Goal: Task Accomplishment & Management: Manage account settings

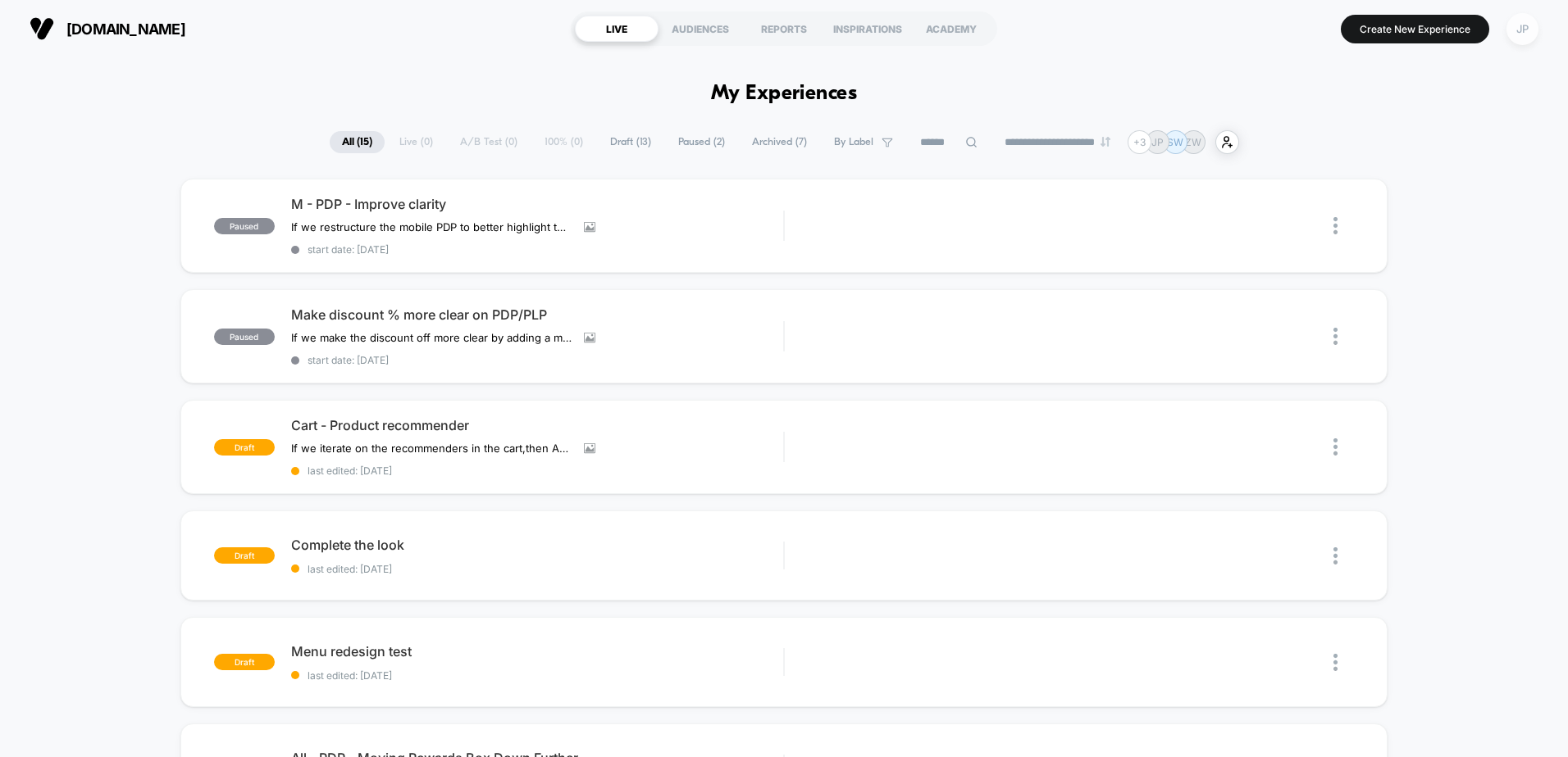
click at [1524, 26] on div "JP" at bounding box center [1522, 29] width 32 height 32
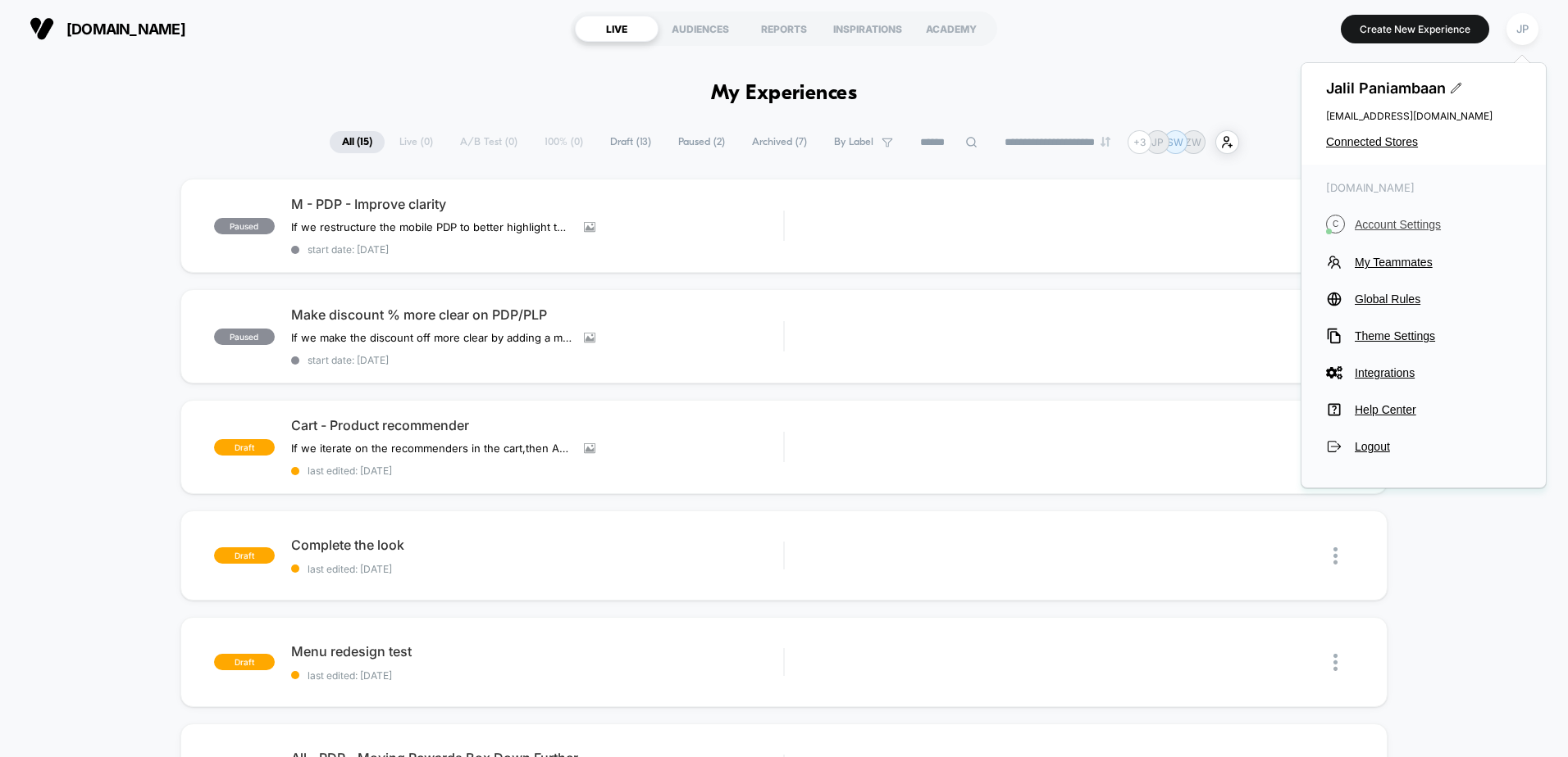
click at [1372, 219] on span "Account Settings" at bounding box center [1437, 225] width 167 height 13
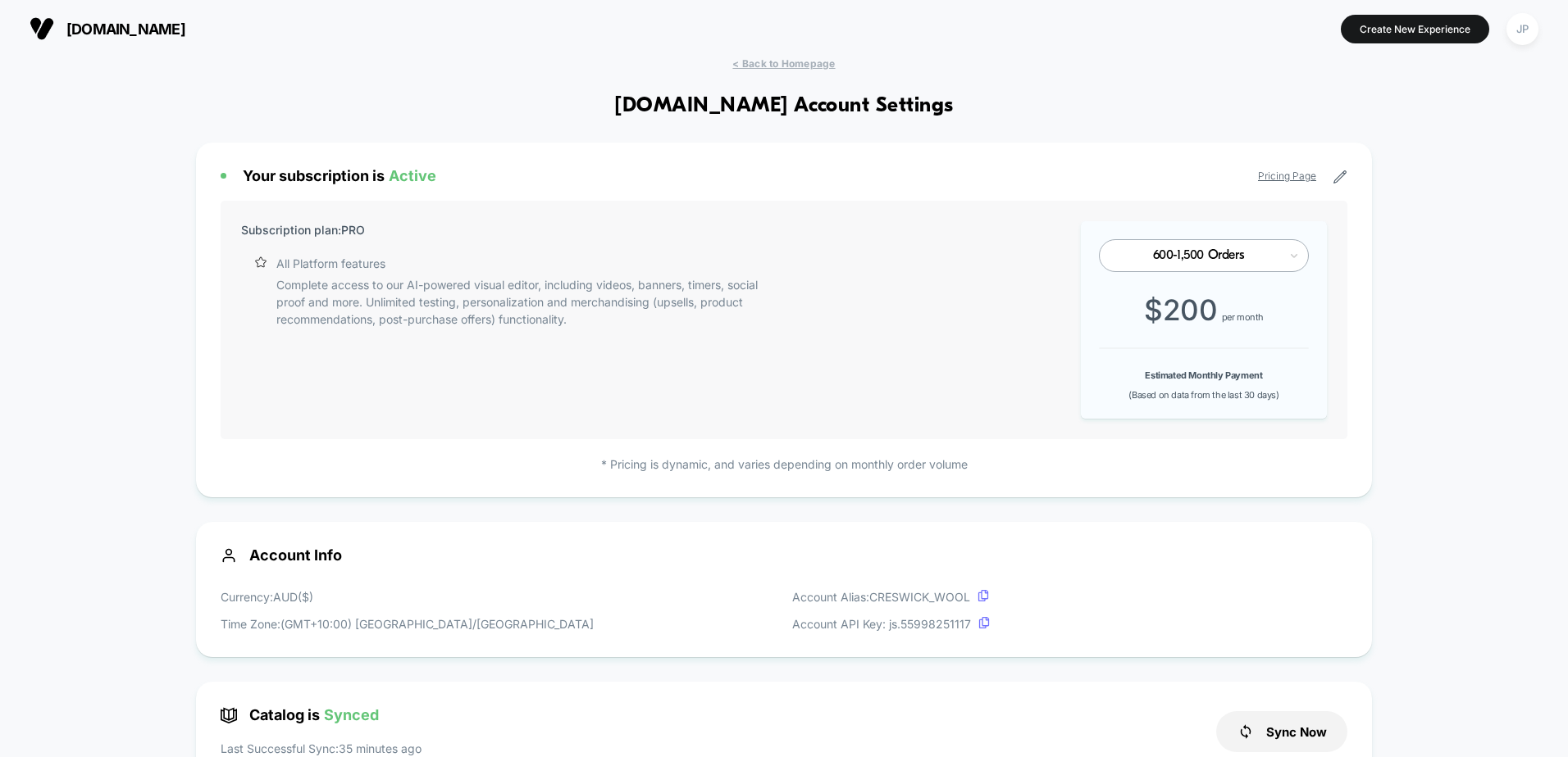
click at [1334, 177] on icon at bounding box center [1340, 177] width 15 height 15
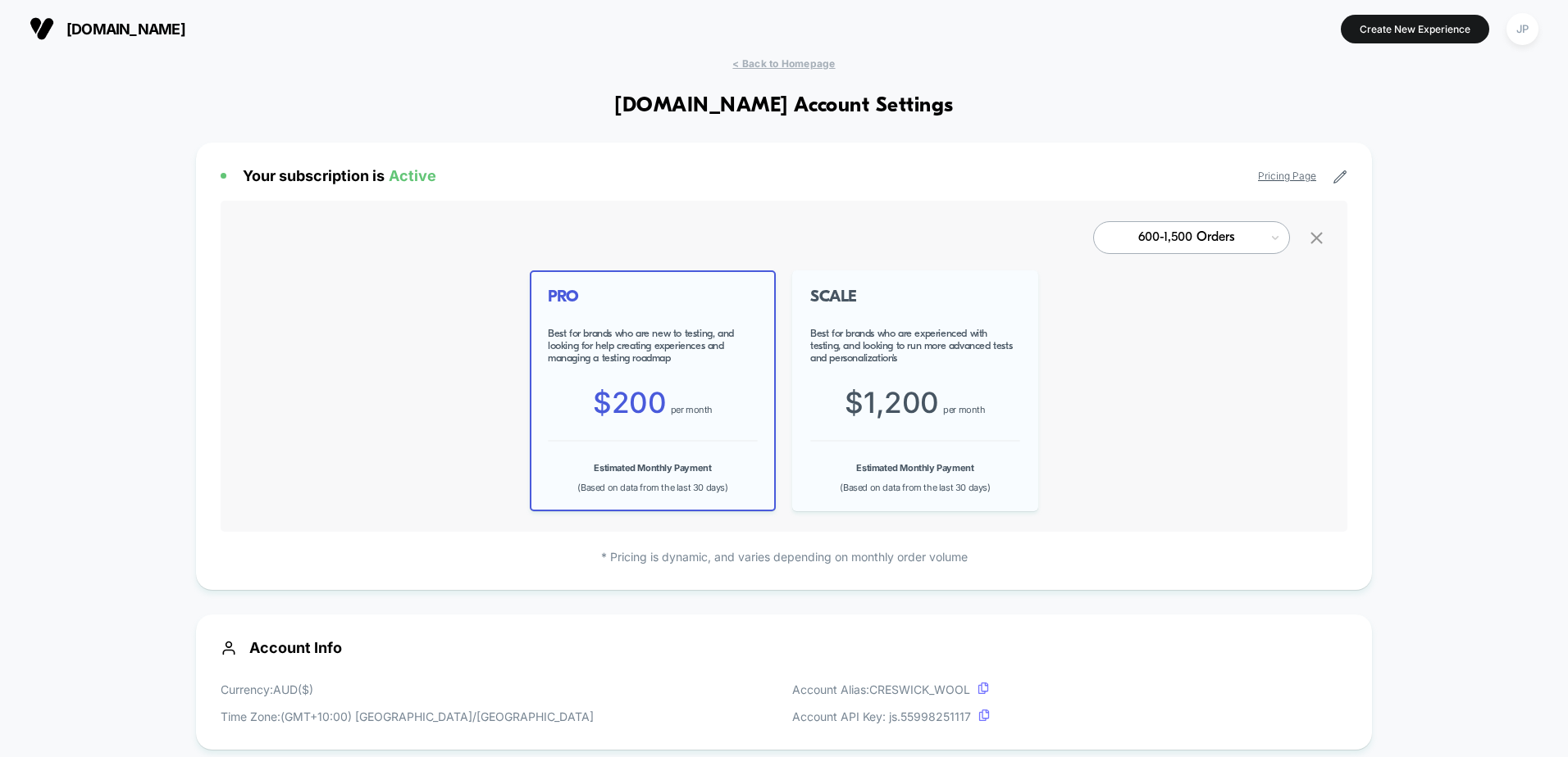
click at [894, 322] on div "SCALE Best for brands who are experienced with testing, and looking to run more…" at bounding box center [914, 390] width 246 height 241
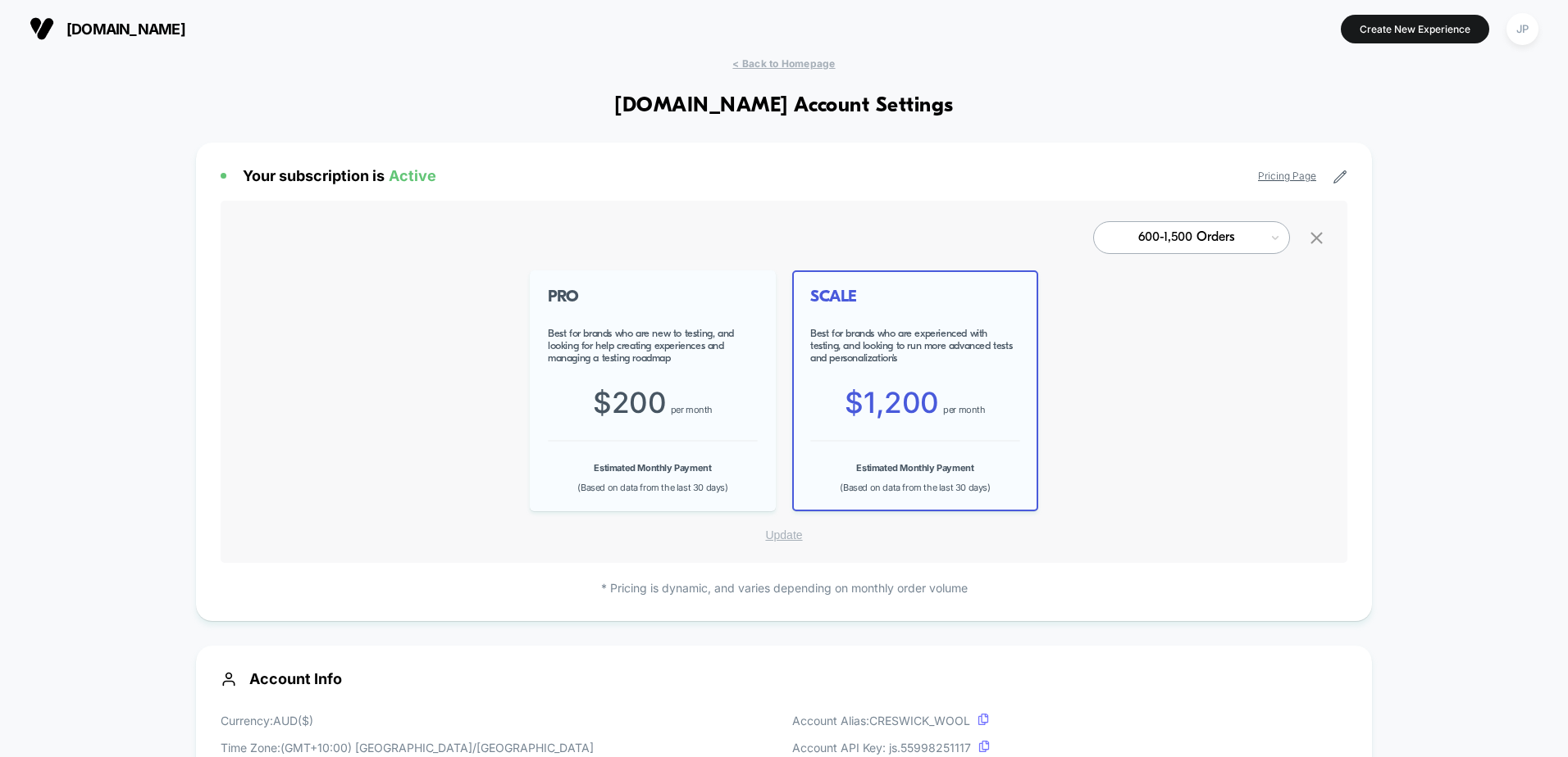
click at [784, 534] on button "Update" at bounding box center [783, 535] width 47 height 15
click at [815, 655] on button "Yes" at bounding box center [828, 656] width 81 height 25
